Goal: Feedback & Contribution: Contribute content

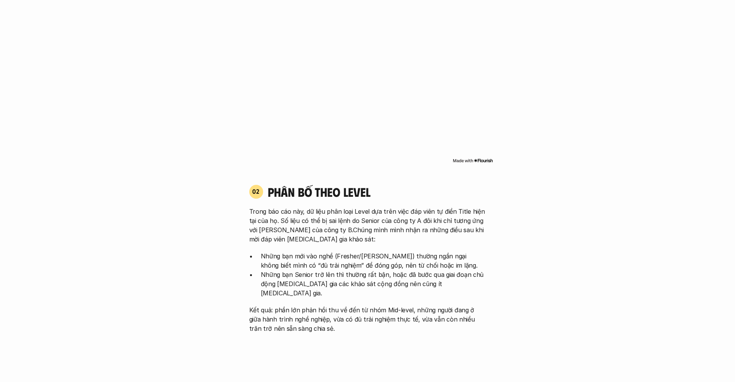
scroll to position [699, 0]
drag, startPoint x: 439, startPoint y: 210, endPoint x: 462, endPoint y: 216, distance: 23.6
click at [462, 216] on p "Trong báo cáo này, dữ liệu phân loại Level dựa trên việc đáp viên tự điền Title…" at bounding box center [367, 225] width 237 height 37
click at [428, 222] on p "Trong báo cáo này, dữ liệu phân loại Level dựa trên việc đáp viên tự điền Title…" at bounding box center [367, 225] width 237 height 37
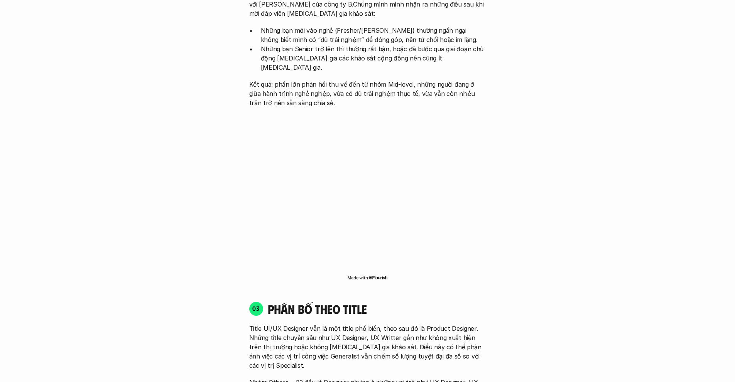
scroll to position [802, 0]
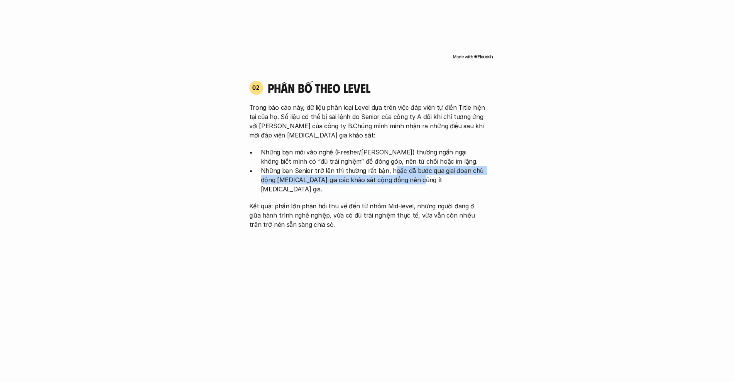
drag, startPoint x: 387, startPoint y: 162, endPoint x: 415, endPoint y: 172, distance: 30.1
click at [415, 172] on p "Những bạn Senior trở lên thì thường rất bận, hoặc đã bước qua giai đoạn chủ độn…" at bounding box center [373, 180] width 225 height 28
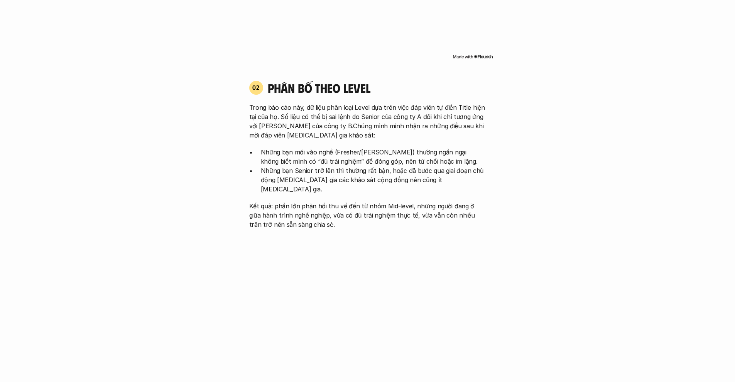
click at [447, 171] on p "Những bạn Senior trở lên thì thường rất bận, hoặc đã bước qua giai đoạn chủ độn…" at bounding box center [373, 180] width 225 height 28
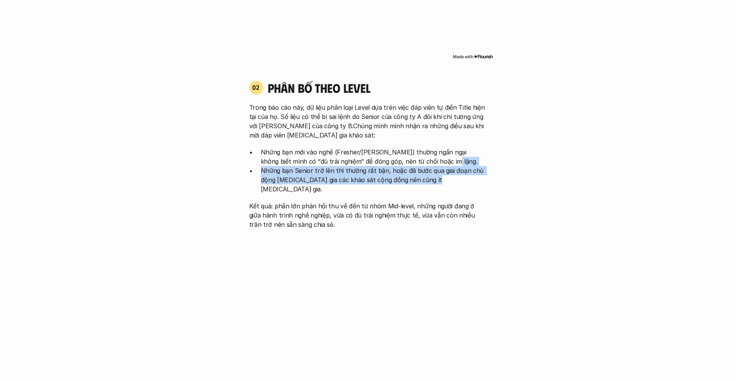
drag, startPoint x: 447, startPoint y: 171, endPoint x: 457, endPoint y: 150, distance: 23.1
click at [457, 150] on ul "Những bạn mới vào nghề (Fresher/[PERSON_NAME]) thường ngần ngại không biết mình…" at bounding box center [367, 171] width 237 height 46
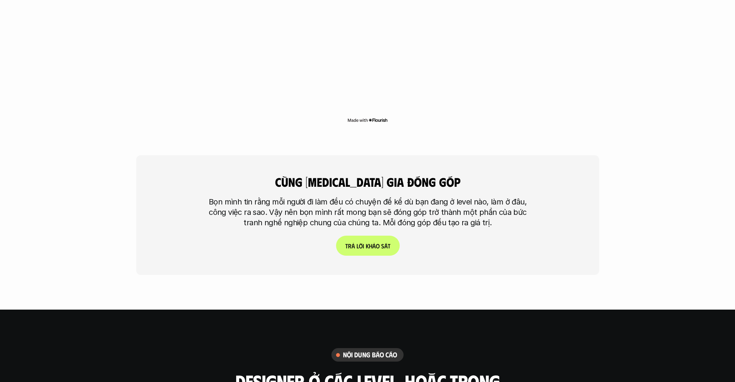
scroll to position [1865, 0]
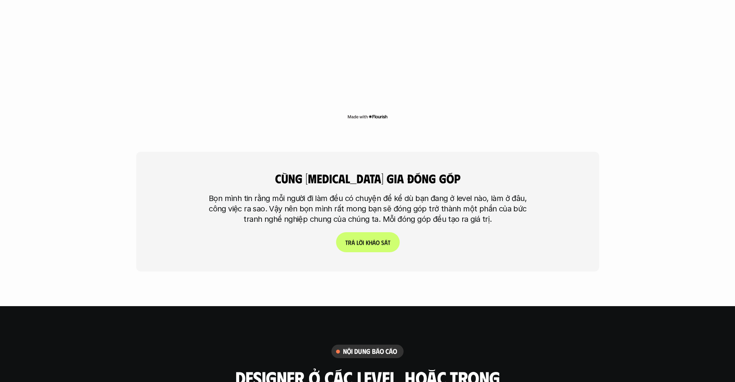
click at [360, 239] on p "T r ả l ờ i k h ả o s á t" at bounding box center [367, 242] width 45 height 7
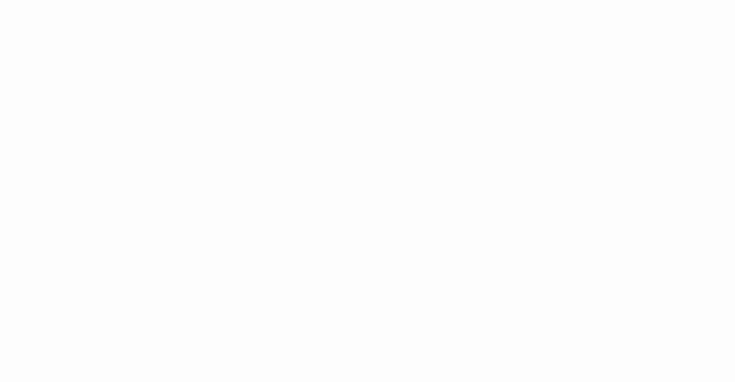
scroll to position [645, 0]
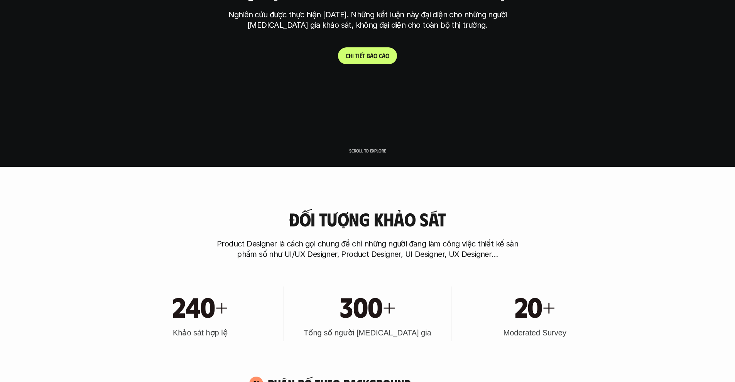
scroll to position [469, 0]
